Goal: Register for event/course

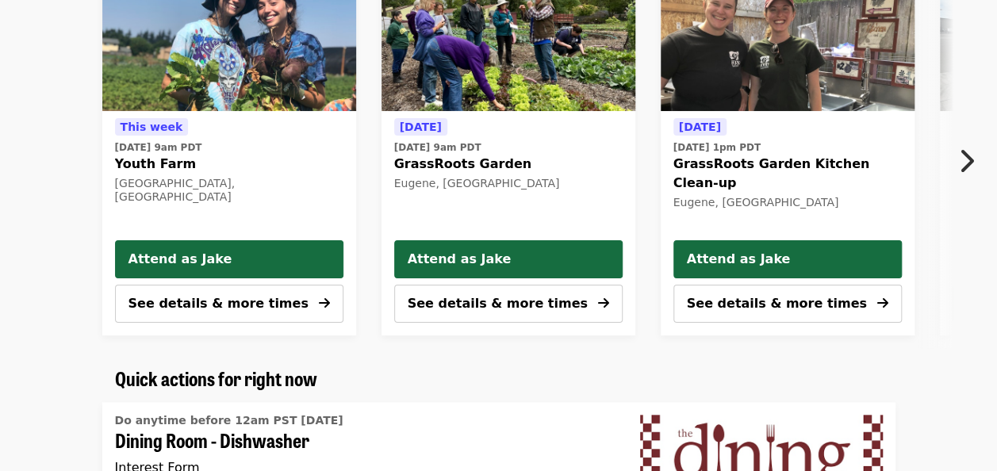
scroll to position [582, 0]
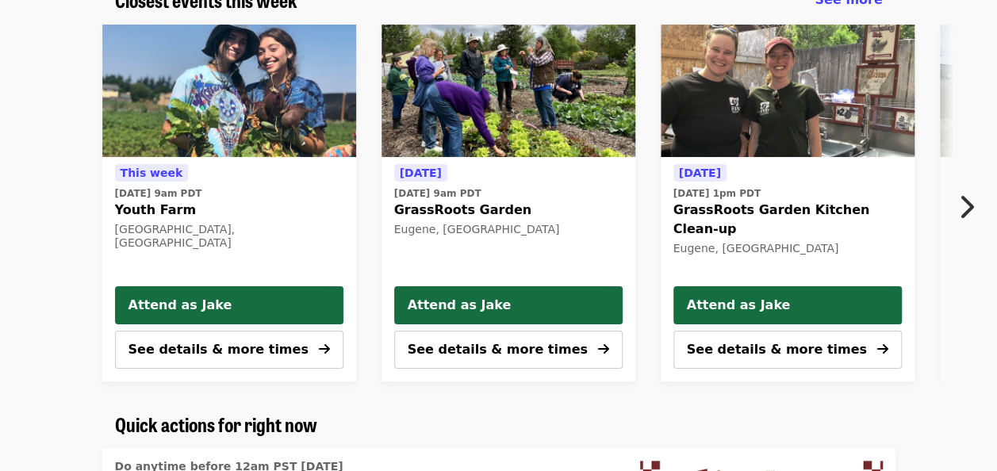
click at [973, 207] on icon "chevron-right icon" at bounding box center [966, 207] width 16 height 30
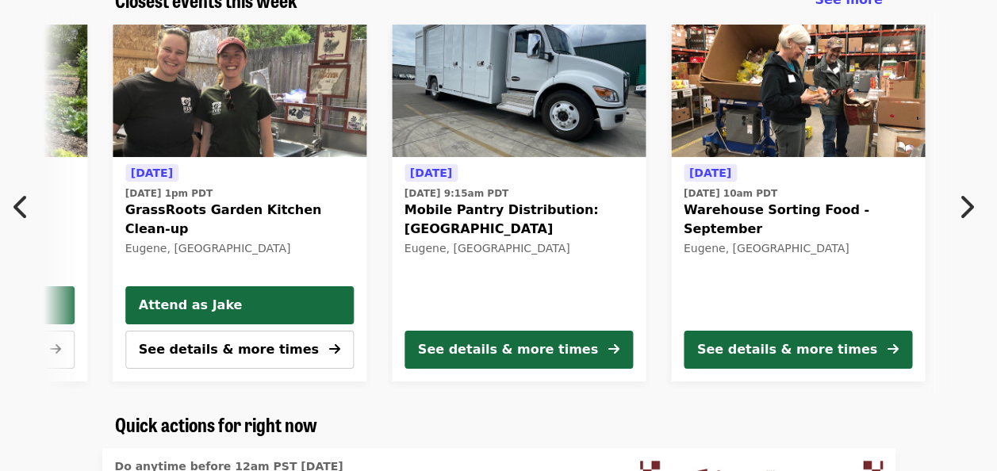
scroll to position [0, 574]
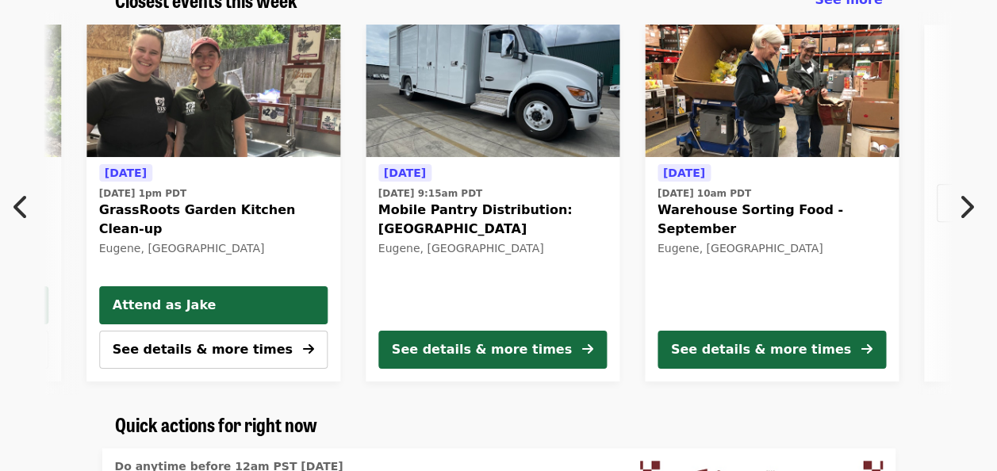
click at [973, 207] on icon "chevron-right icon" at bounding box center [966, 207] width 16 height 30
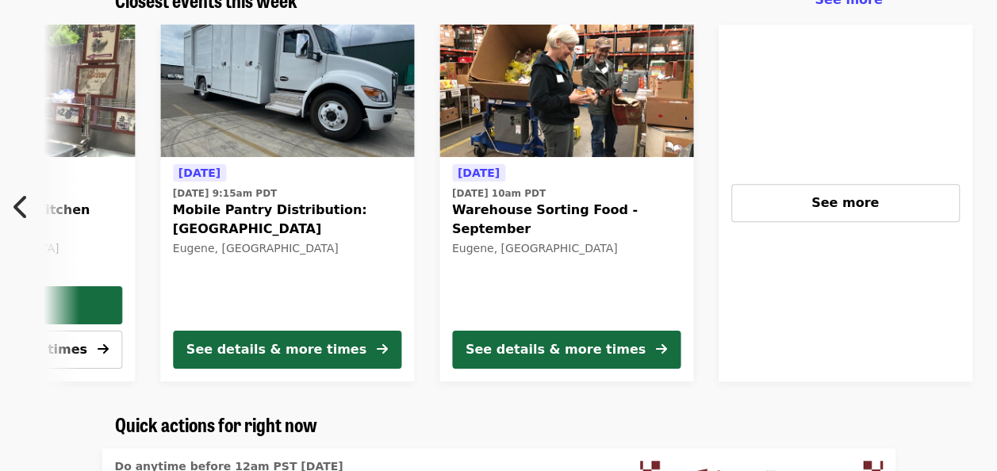
scroll to position [0, 970]
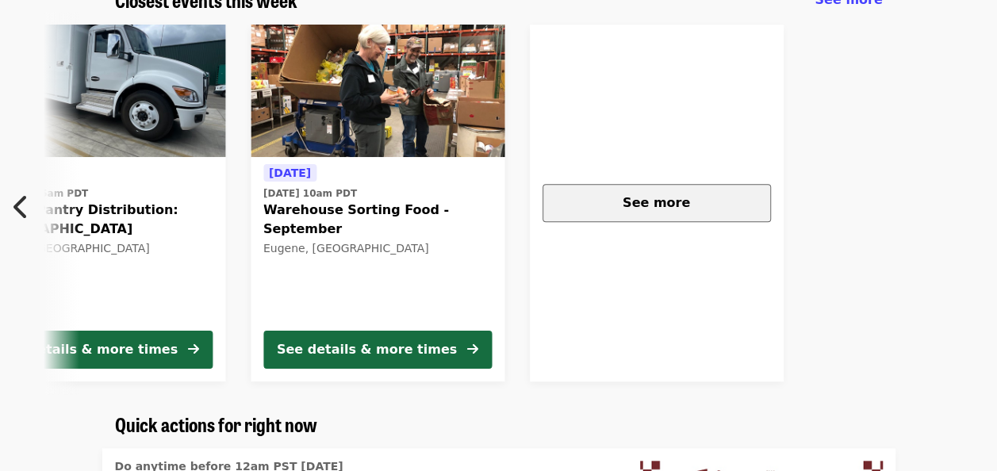
click at [638, 211] on div "See more" at bounding box center [657, 203] width 202 height 19
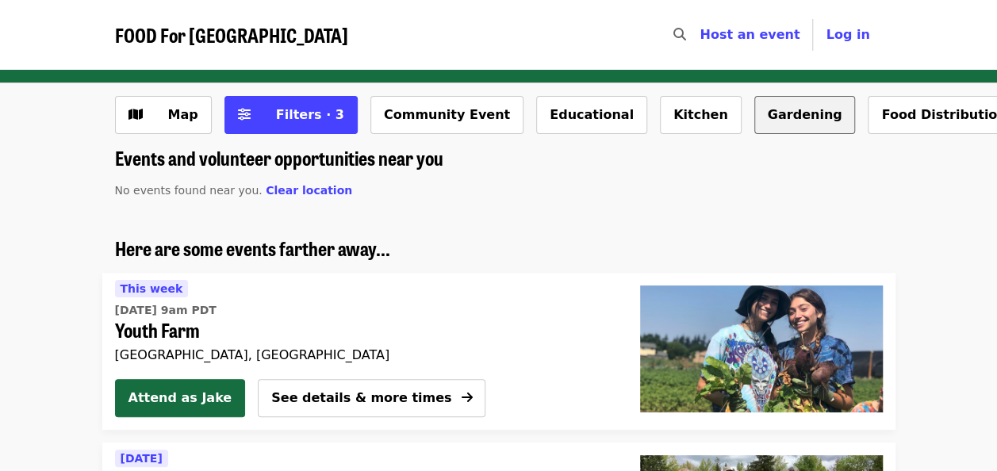
click at [755, 117] on button "Gardening" at bounding box center [806, 115] width 102 height 38
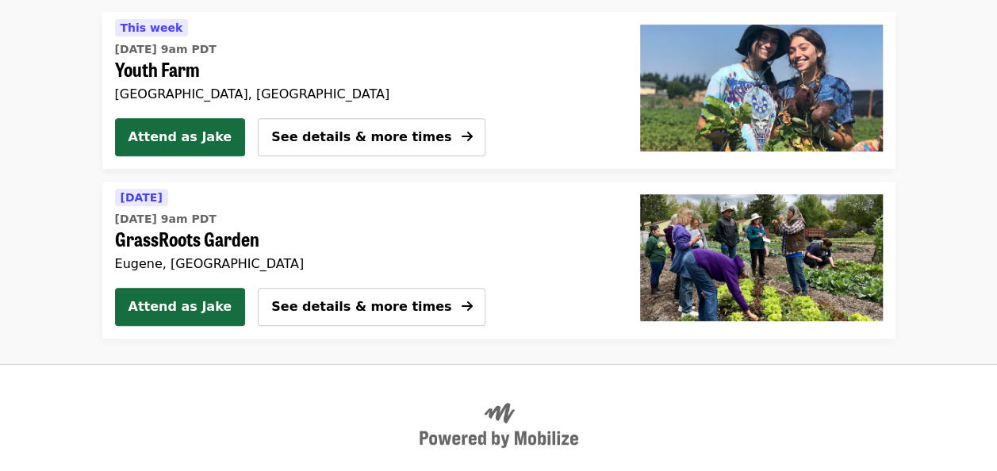
scroll to position [262, 0]
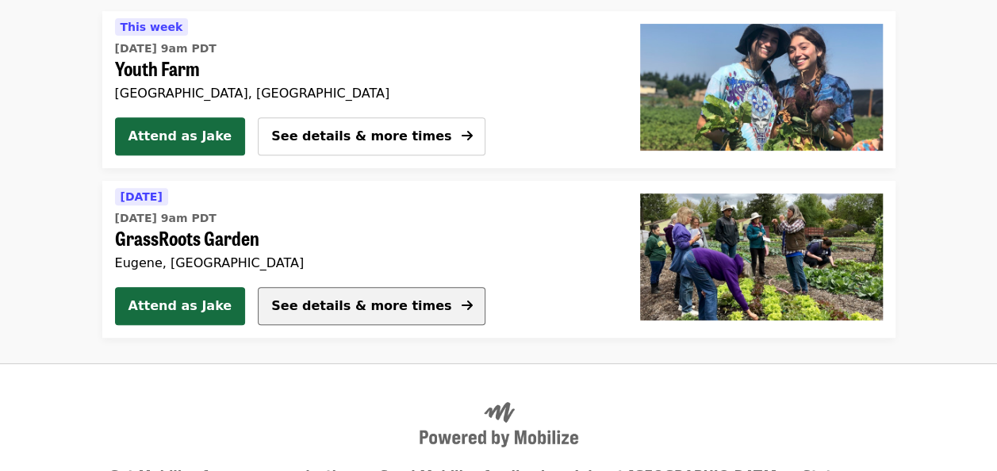
click at [386, 299] on span "See details & more times" at bounding box center [361, 305] width 180 height 15
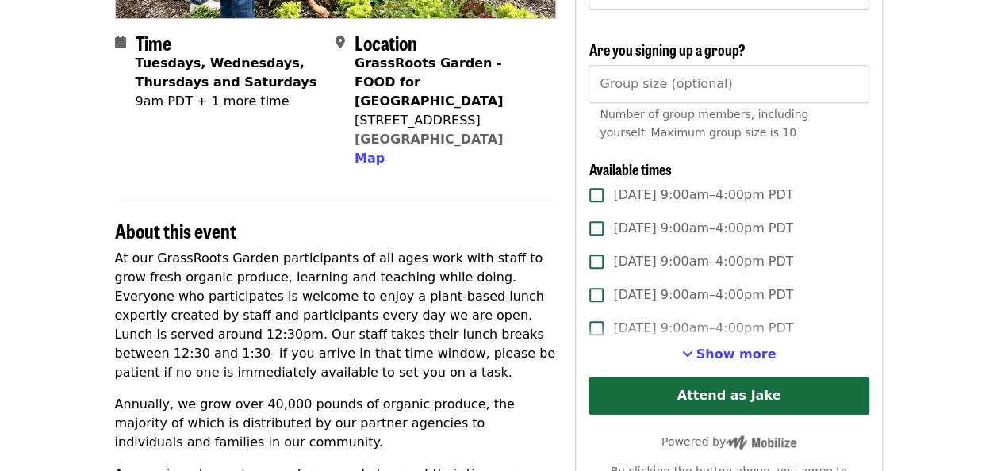
scroll to position [363, 0]
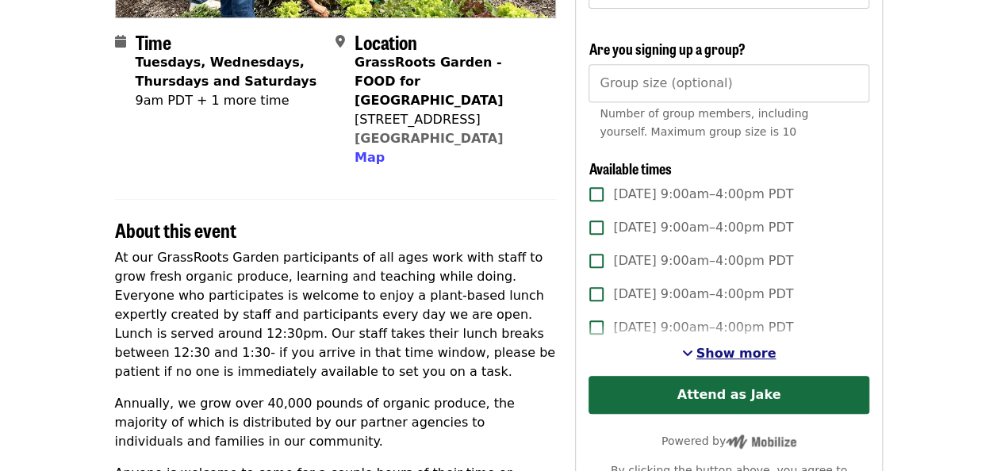
click at [733, 354] on span "Show more" at bounding box center [737, 353] width 80 height 15
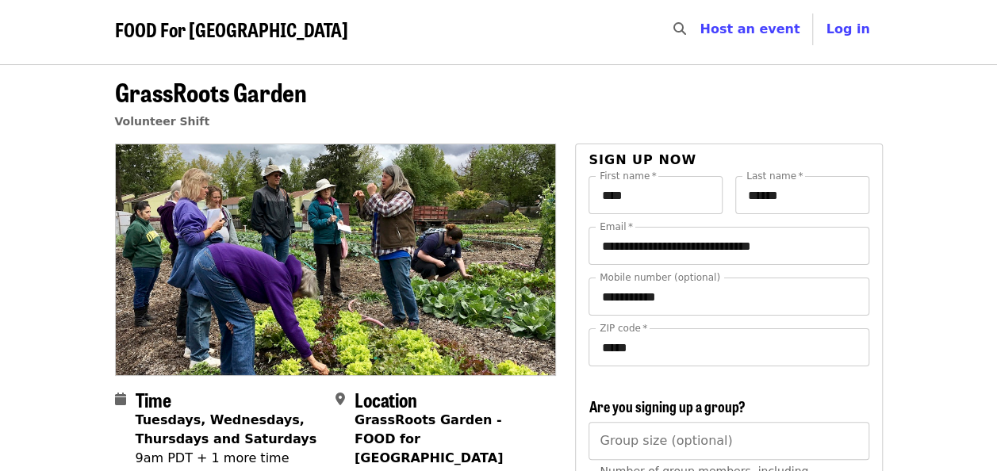
scroll to position [0, 0]
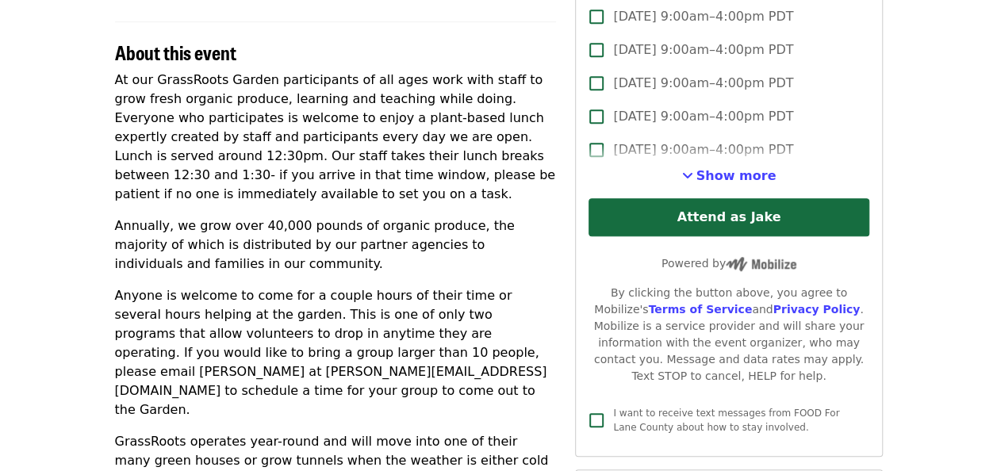
scroll to position [543, 0]
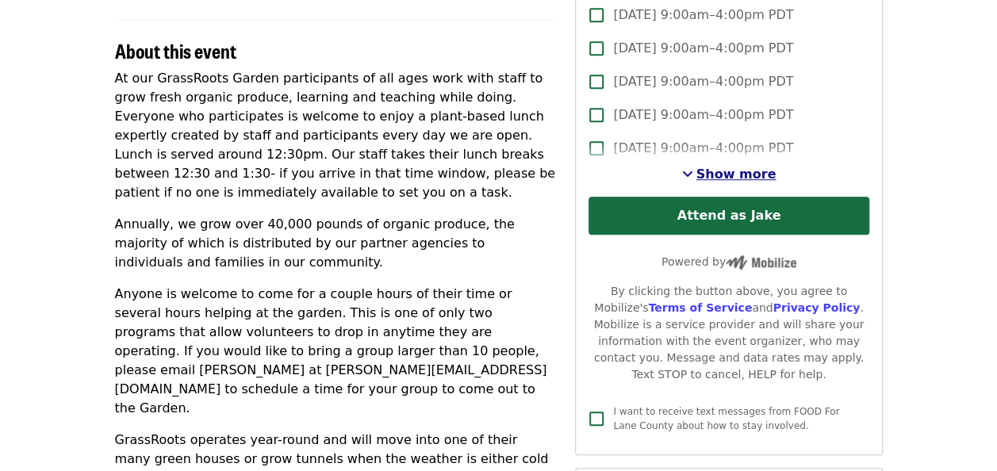
click at [730, 172] on span "Show more" at bounding box center [737, 174] width 80 height 15
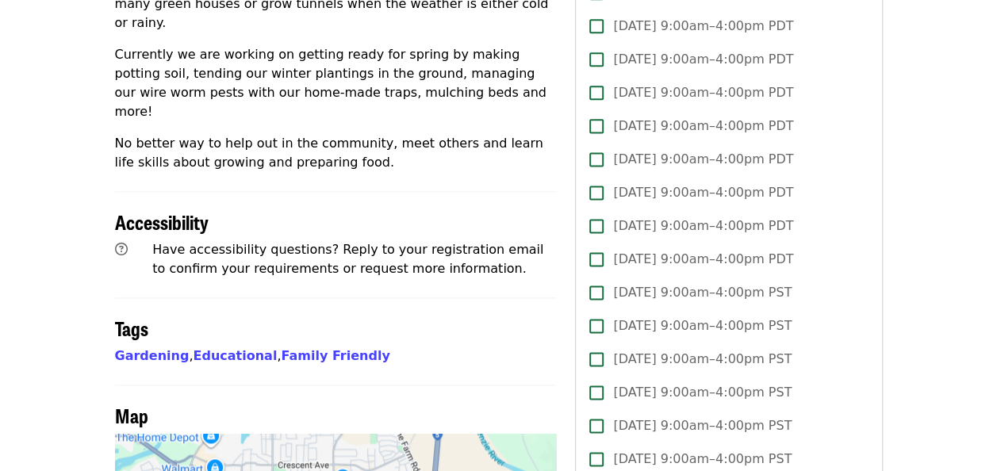
scroll to position [993, 0]
